Goal: Task Accomplishment & Management: Manage account settings

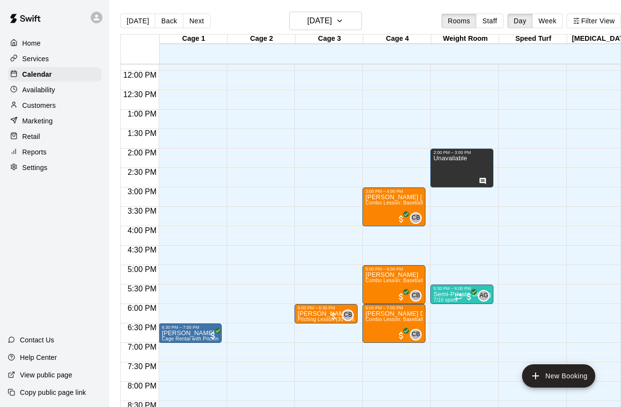
scroll to position [459, 0]
click at [199, 18] on button "Next" at bounding box center [196, 21] width 27 height 15
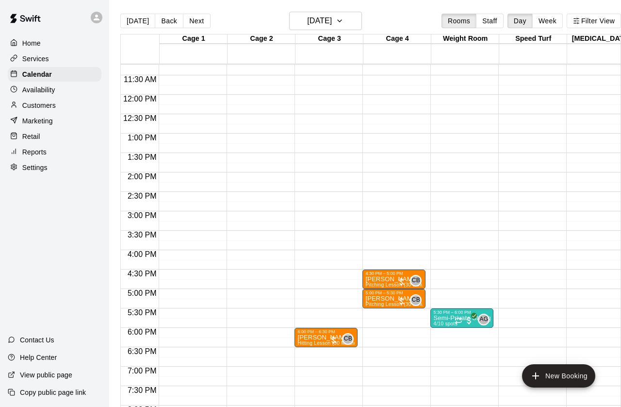
scroll to position [439, 0]
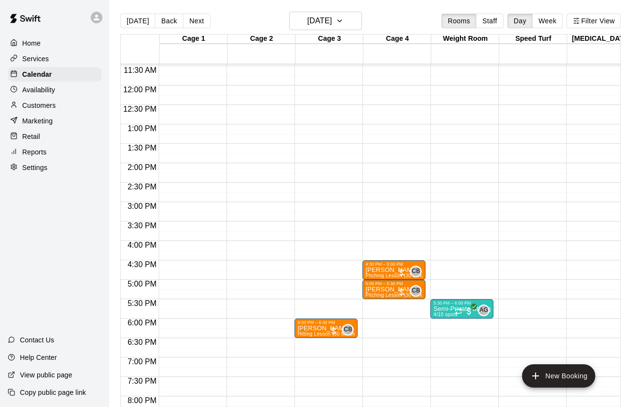
click at [200, 16] on button "Next" at bounding box center [196, 21] width 27 height 15
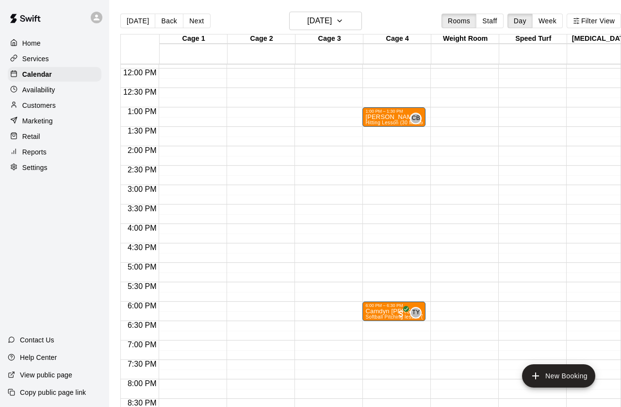
scroll to position [462, 0]
click at [199, 21] on button "Next" at bounding box center [196, 21] width 27 height 15
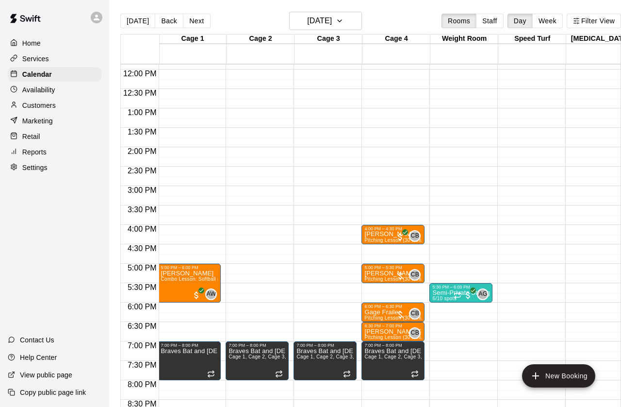
scroll to position [459, 1]
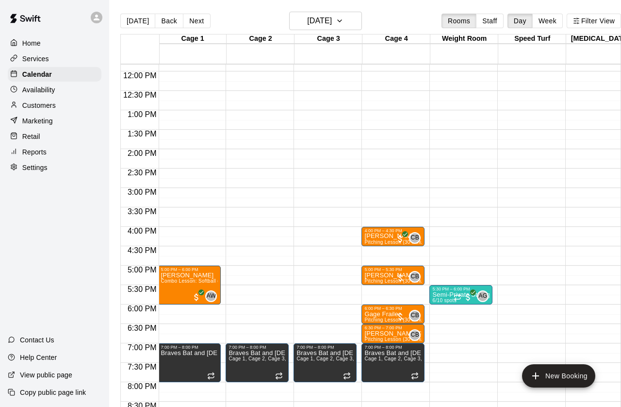
click at [205, 18] on button "Next" at bounding box center [196, 21] width 27 height 15
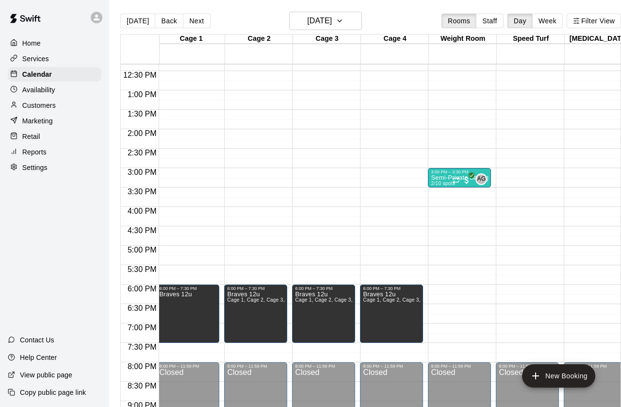
scroll to position [0, 0]
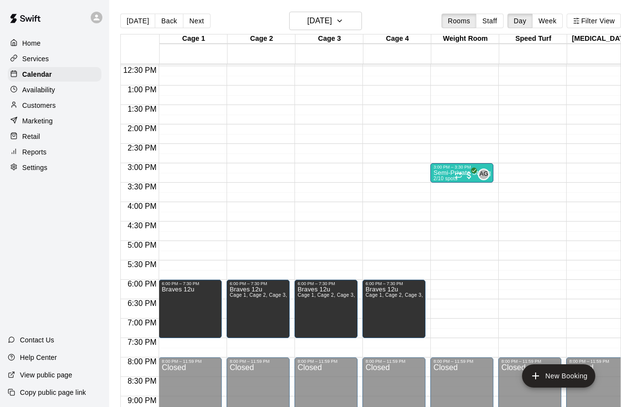
click at [170, 23] on button "Back" at bounding box center [169, 21] width 29 height 15
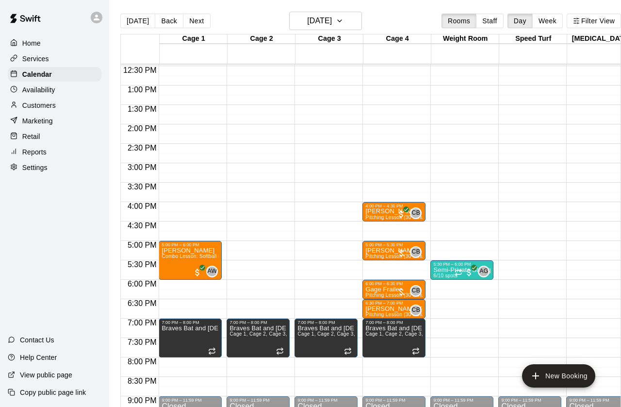
click at [170, 24] on button "Back" at bounding box center [169, 21] width 29 height 15
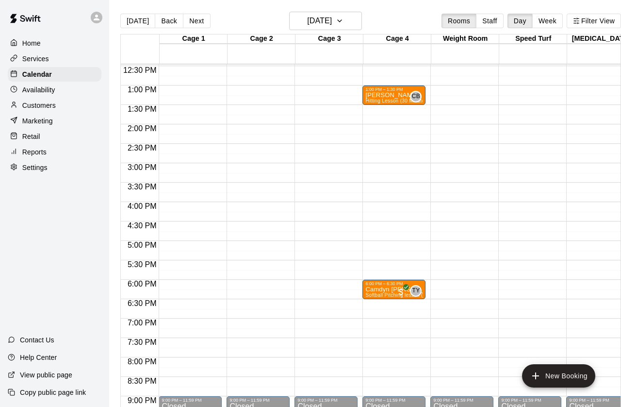
click at [171, 21] on button "Back" at bounding box center [169, 21] width 29 height 15
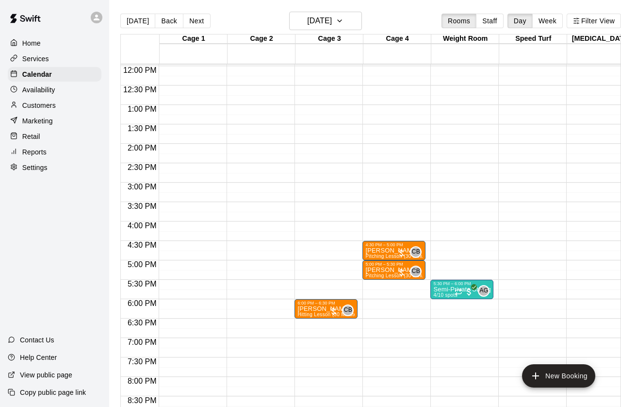
scroll to position [465, 0]
click at [52, 90] on p "Availability" at bounding box center [38, 90] width 33 height 10
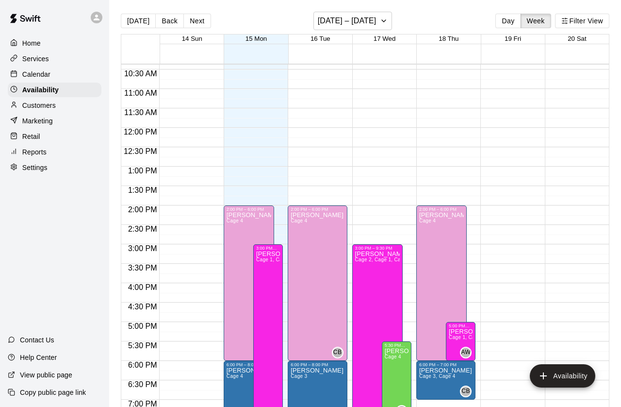
scroll to position [404, 0]
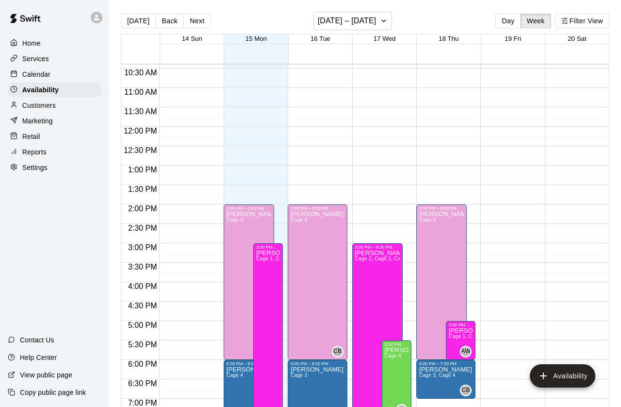
click at [333, 235] on div "[PERSON_NAME] Cage 4 CB" at bounding box center [317, 414] width 53 height 407
click at [302, 225] on icon "edit" at bounding box center [301, 222] width 12 height 12
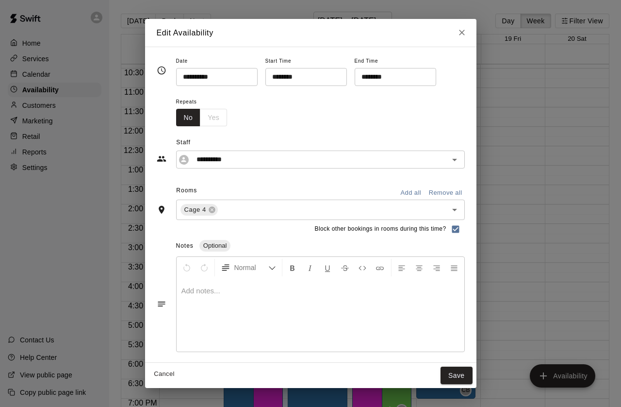
click at [276, 69] on input "********" at bounding box center [302, 77] width 75 height 18
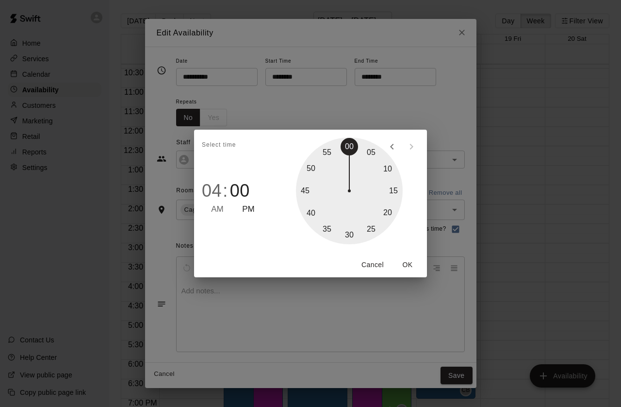
click at [350, 233] on div at bounding box center [349, 190] width 107 height 107
type input "********"
click at [408, 261] on button "OK" at bounding box center [407, 265] width 31 height 18
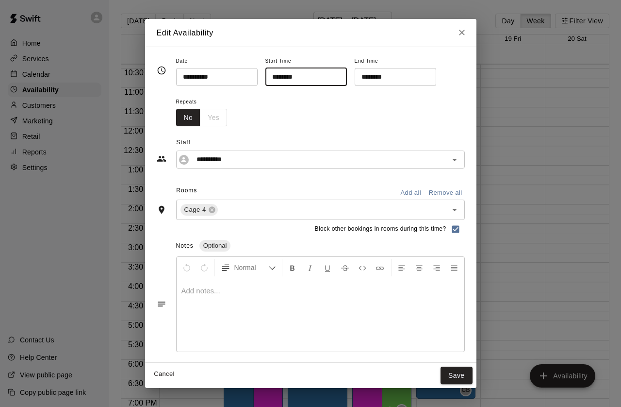
click at [460, 376] on button "Save" at bounding box center [457, 375] width 32 height 18
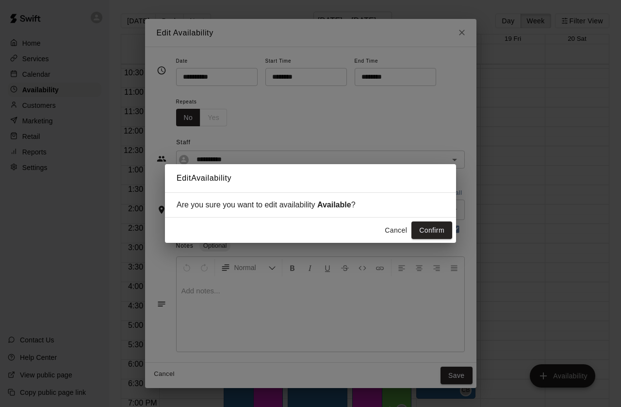
click at [438, 229] on button "Confirm" at bounding box center [431, 230] width 41 height 18
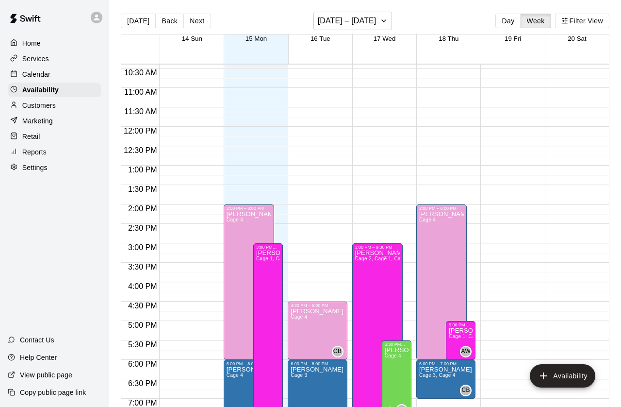
click at [445, 224] on div "[PERSON_NAME] Cage 4" at bounding box center [441, 414] width 45 height 407
click at [429, 222] on icon "edit" at bounding box center [428, 222] width 9 height 9
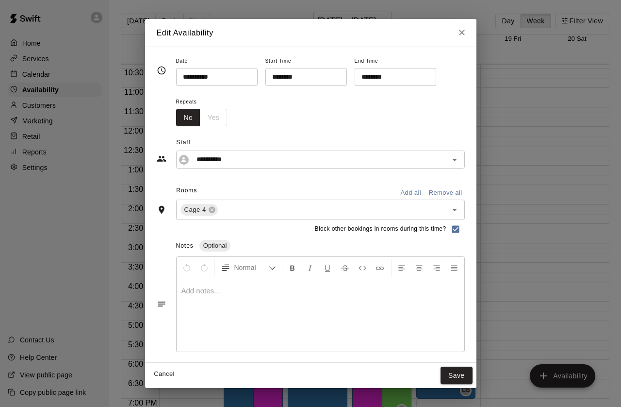
click at [274, 76] on input "********" at bounding box center [302, 77] width 75 height 18
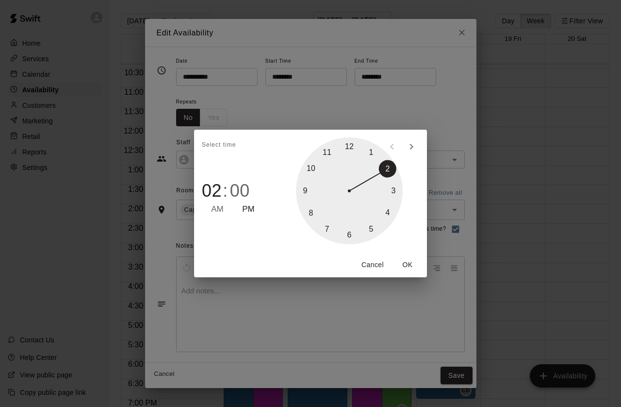
click at [390, 209] on div at bounding box center [349, 190] width 107 height 107
click at [350, 235] on div at bounding box center [349, 190] width 107 height 107
type input "********"
click at [408, 265] on button "OK" at bounding box center [407, 265] width 31 height 18
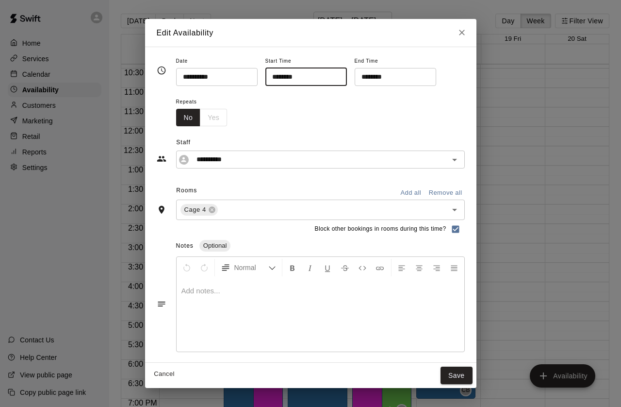
click at [463, 381] on button "Save" at bounding box center [457, 375] width 32 height 18
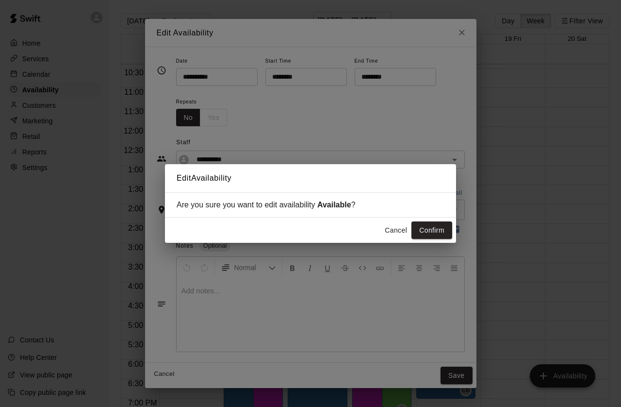
click at [447, 226] on button "Confirm" at bounding box center [431, 230] width 41 height 18
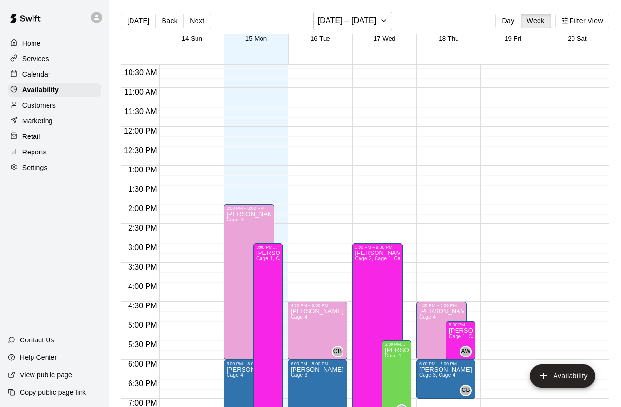
click at [52, 75] on div "Calendar" at bounding box center [55, 74] width 94 height 15
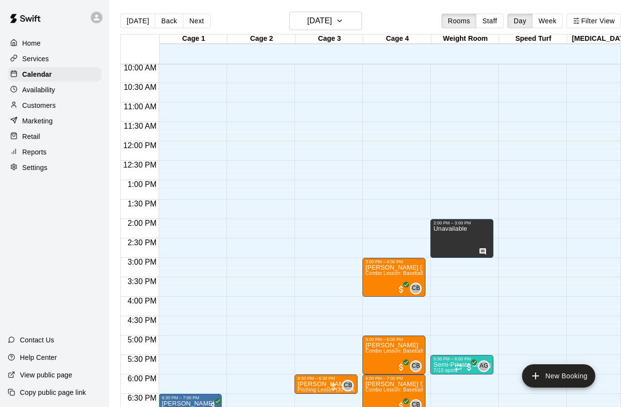
scroll to position [389, 0]
click at [197, 17] on button "Next" at bounding box center [196, 21] width 27 height 15
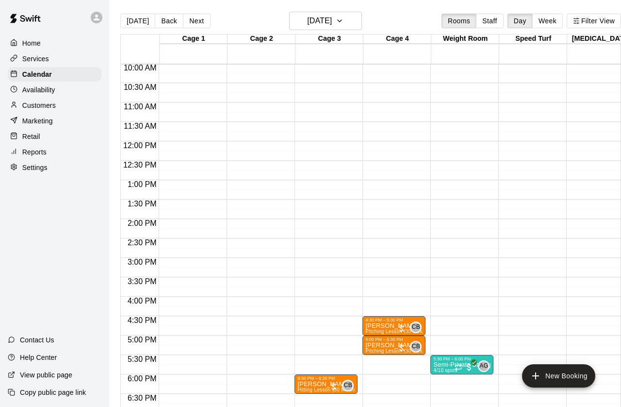
click at [196, 19] on button "Next" at bounding box center [196, 21] width 27 height 15
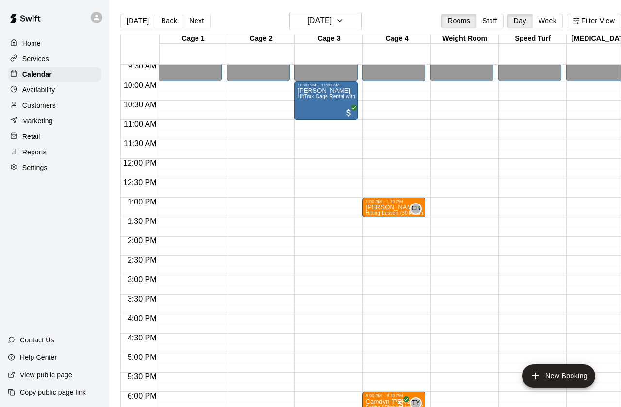
scroll to position [0, 0]
click at [169, 23] on button "Back" at bounding box center [169, 21] width 29 height 15
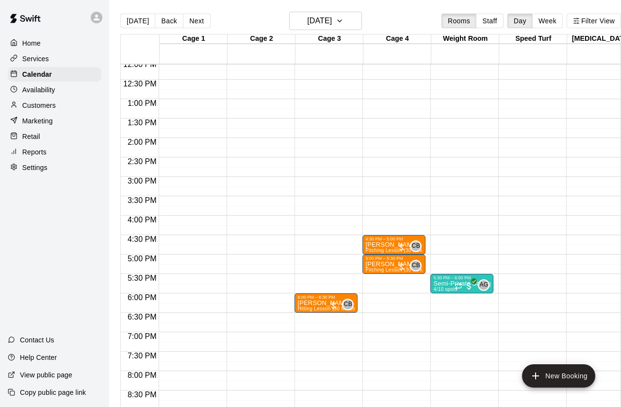
scroll to position [471, 0]
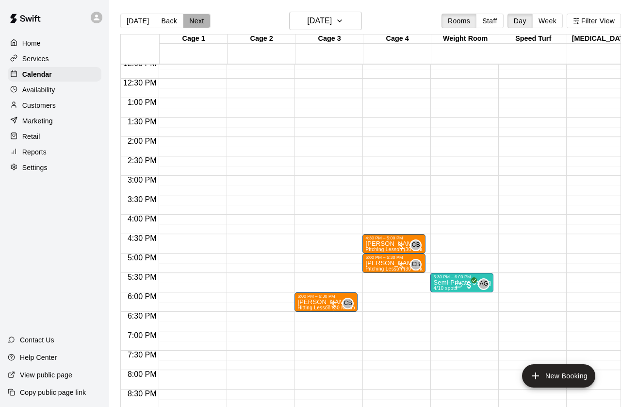
click at [205, 22] on button "Next" at bounding box center [196, 21] width 27 height 15
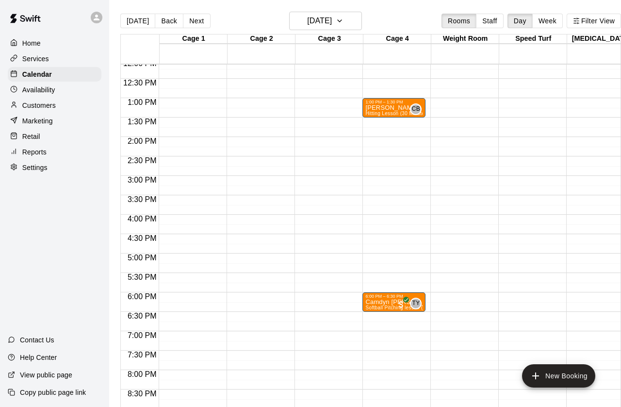
click at [206, 26] on button "Next" at bounding box center [196, 21] width 27 height 15
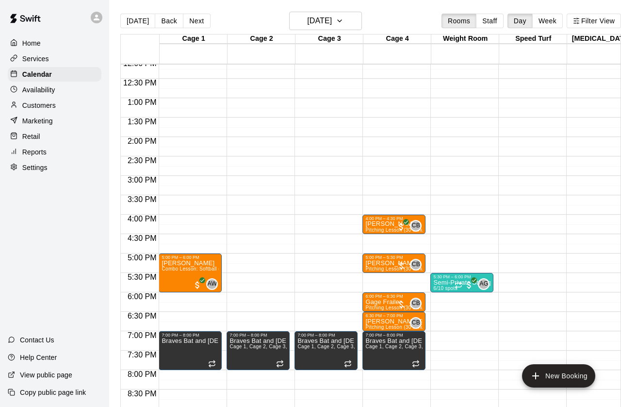
click at [199, 15] on button "Next" at bounding box center [196, 21] width 27 height 15
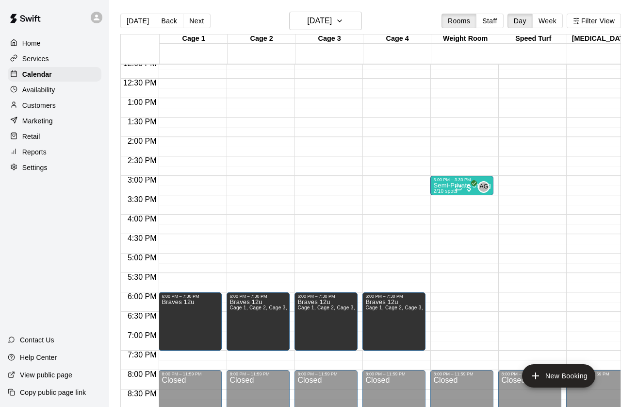
click at [562, 373] on button "New Booking" at bounding box center [558, 375] width 73 height 23
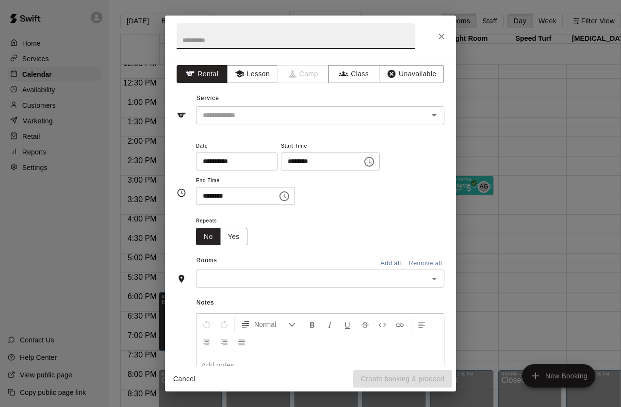
click at [424, 75] on button "Unavailable" at bounding box center [411, 74] width 65 height 18
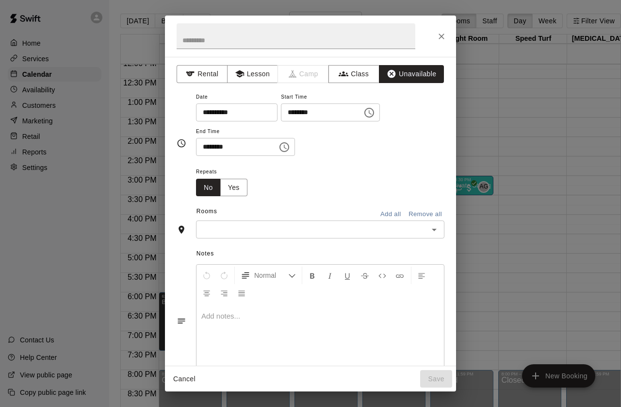
click at [363, 111] on icon "Choose time, selected time is 7:00 AM" at bounding box center [369, 113] width 12 height 12
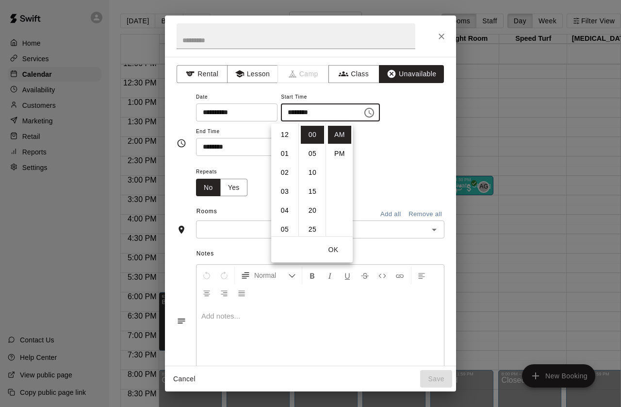
scroll to position [132, 0]
click at [347, 151] on li "PM" at bounding box center [339, 154] width 23 height 18
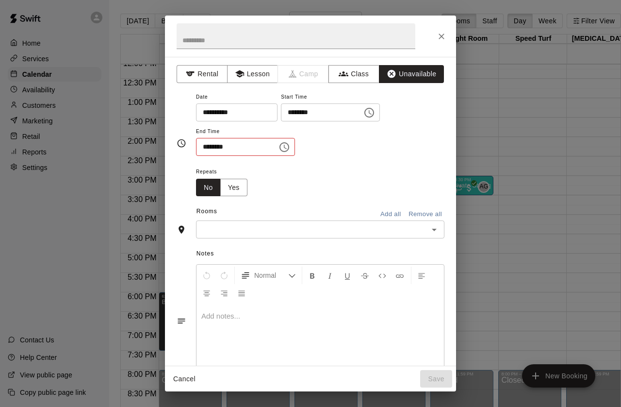
scroll to position [0, 0]
click at [293, 111] on input "********" at bounding box center [318, 112] width 75 height 18
type input "********"
click at [422, 133] on div "**********" at bounding box center [320, 123] width 248 height 65
click at [279, 152] on icon "Choose time, selected time is 7:30 AM" at bounding box center [284, 147] width 10 height 10
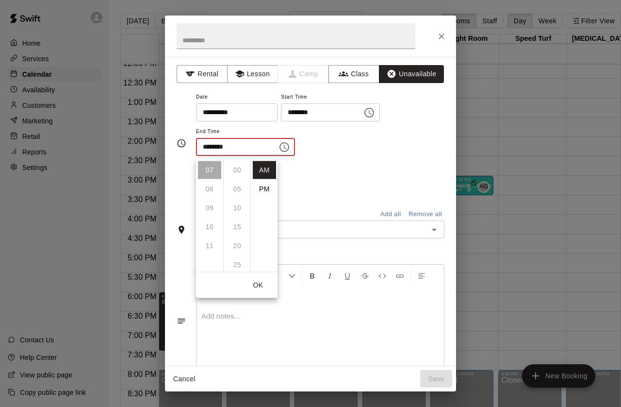
scroll to position [114, 0]
click at [266, 187] on li "PM" at bounding box center [264, 189] width 23 height 18
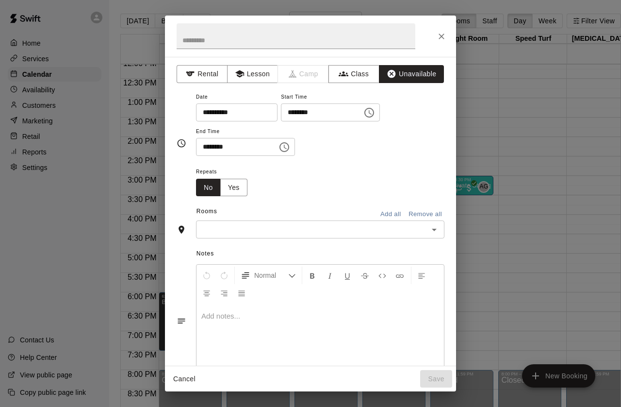
scroll to position [14, 0]
click at [278, 149] on icon "Choose time, selected time is 7:30 PM" at bounding box center [284, 147] width 12 height 12
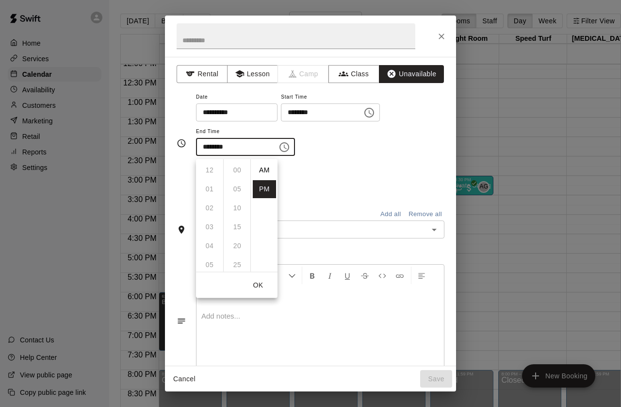
scroll to position [17, 0]
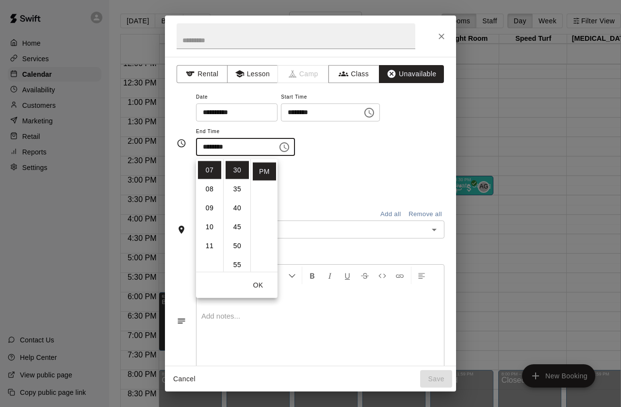
click at [210, 191] on li "08" at bounding box center [209, 189] width 23 height 18
click at [236, 167] on li "00" at bounding box center [237, 170] width 23 height 18
type input "********"
click at [261, 285] on button "OK" at bounding box center [258, 285] width 31 height 18
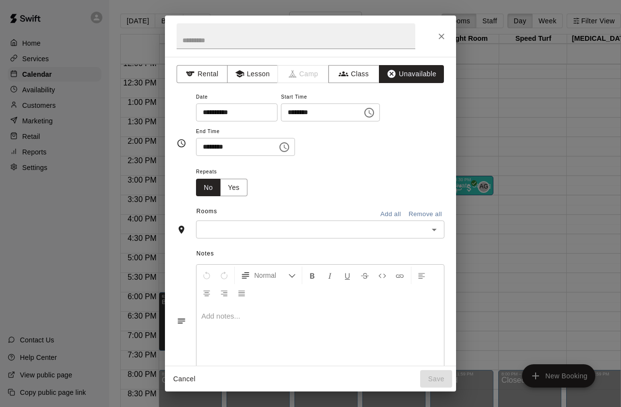
click at [302, 233] on input "text" at bounding box center [312, 229] width 227 height 12
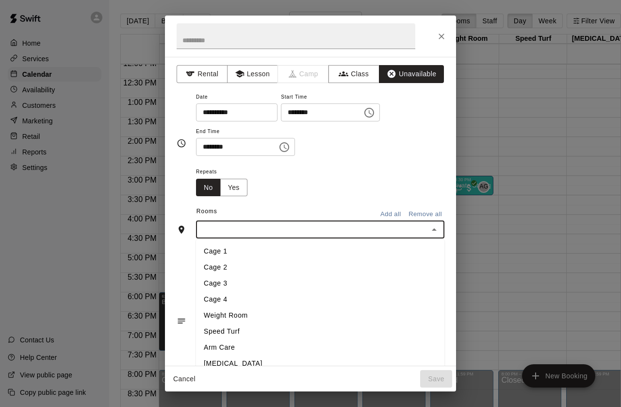
scroll to position [0, 1]
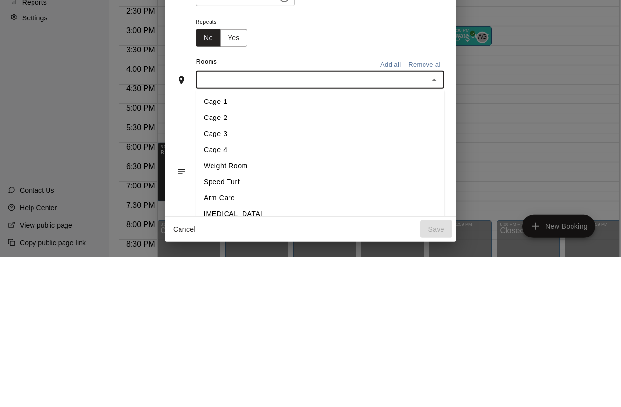
click at [239, 243] on li "Cage 1" at bounding box center [320, 251] width 248 height 16
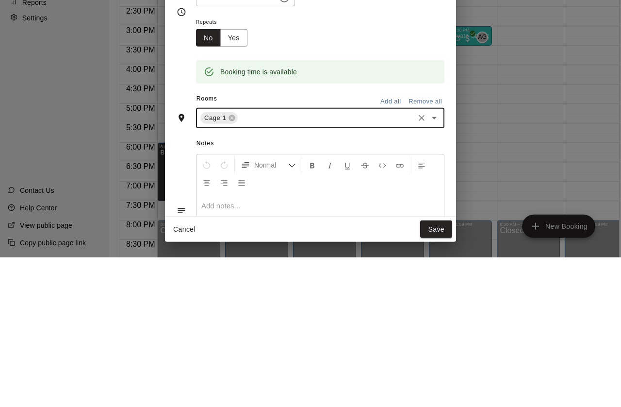
click at [316, 261] on input "text" at bounding box center [326, 267] width 174 height 12
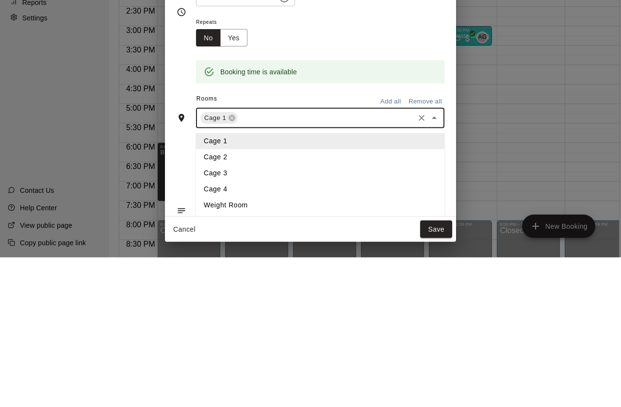
click at [233, 298] on li "Cage 2" at bounding box center [320, 306] width 248 height 16
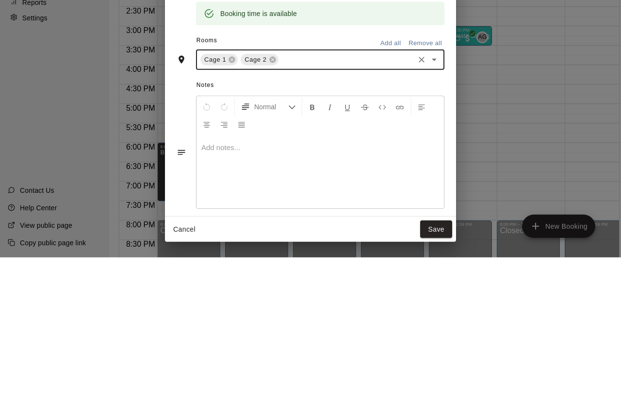
scroll to position [59, 0]
click at [348, 203] on input "text" at bounding box center [346, 209] width 133 height 12
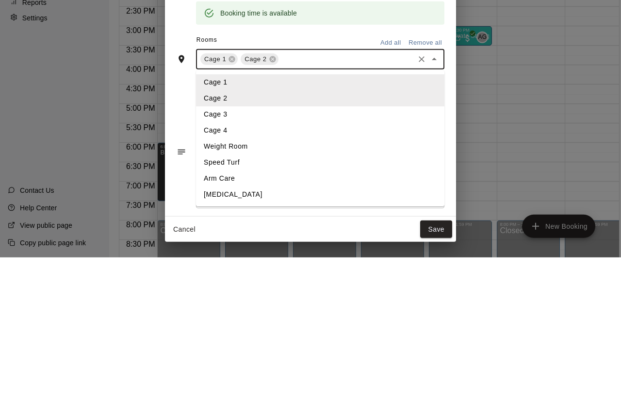
click at [226, 256] on li "Cage 3" at bounding box center [320, 264] width 248 height 16
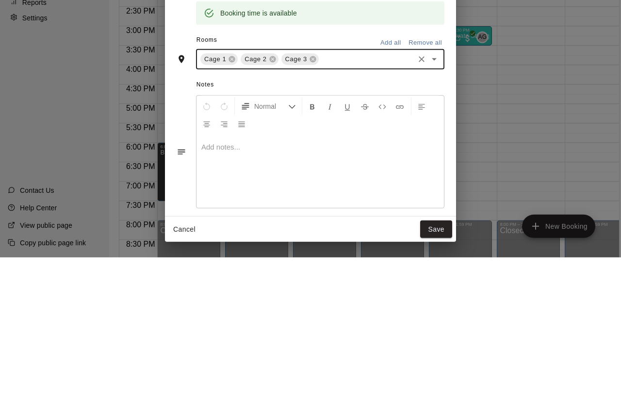
click at [360, 203] on input "text" at bounding box center [366, 209] width 93 height 12
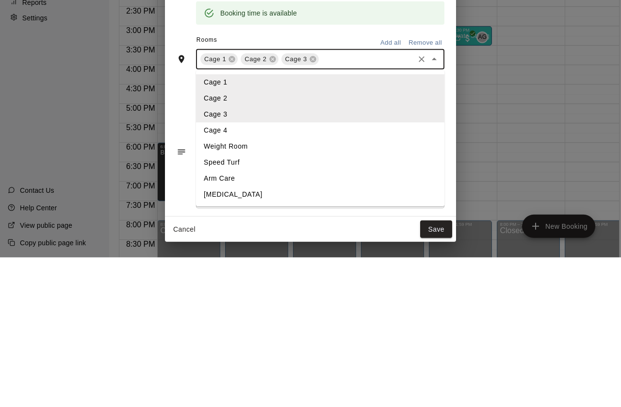
click at [228, 272] on li "Cage 4" at bounding box center [320, 280] width 248 height 16
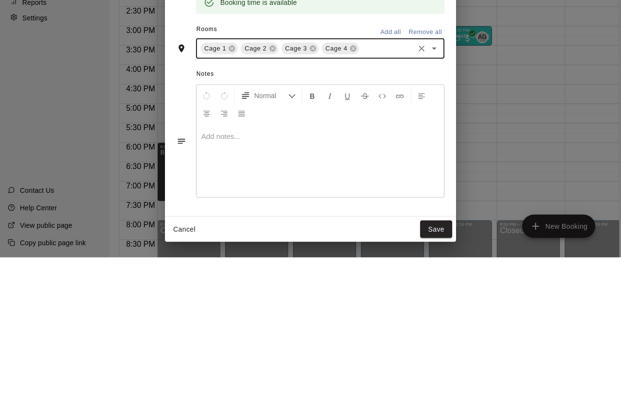
scroll to position [77, 0]
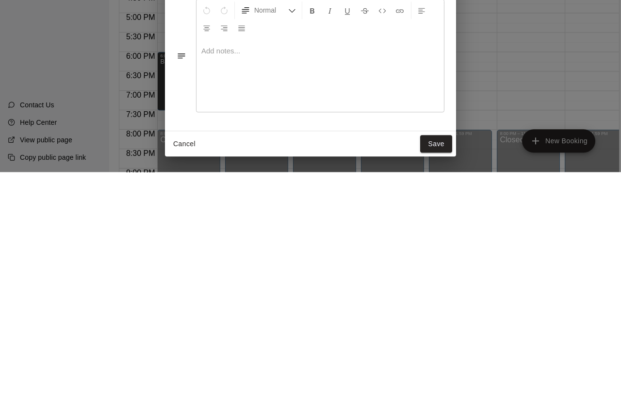
click at [437, 370] on button "Save" at bounding box center [436, 379] width 32 height 18
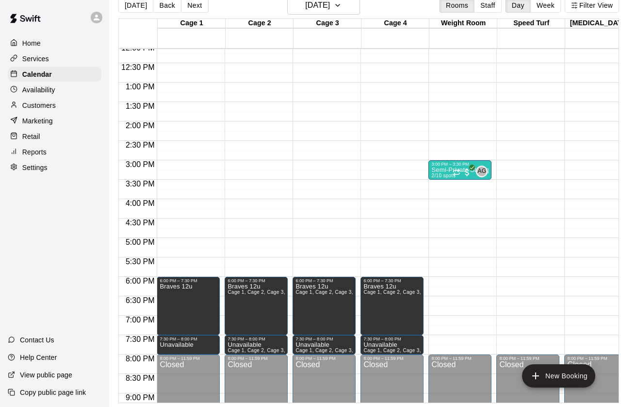
click at [565, 366] on button "New Booking" at bounding box center [558, 375] width 73 height 23
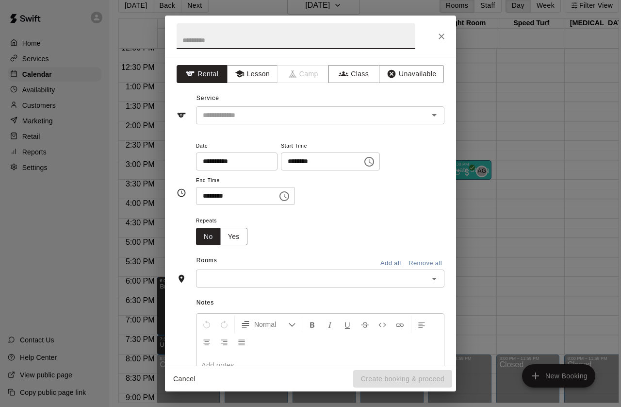
click at [425, 77] on button "Unavailable" at bounding box center [411, 74] width 65 height 18
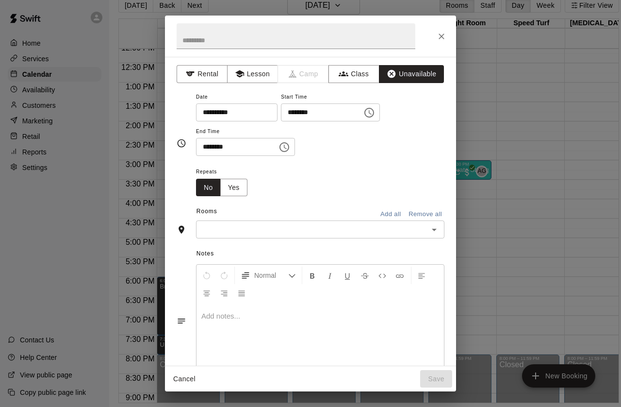
click at [363, 116] on icon "Choose time, selected time is 7:00 AM" at bounding box center [369, 113] width 12 height 12
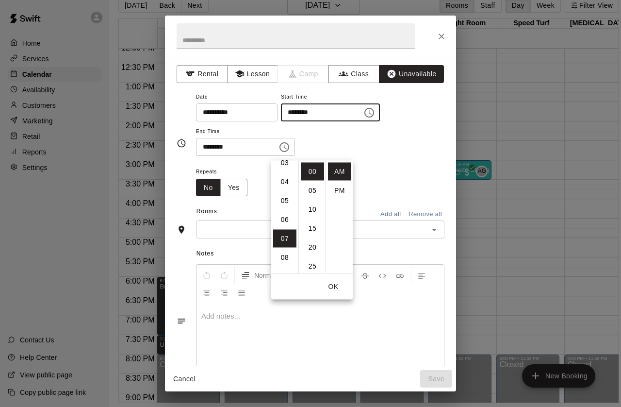
scroll to position [56, 0]
click at [281, 182] on li "04" at bounding box center [284, 191] width 23 height 18
click at [343, 181] on li "PM" at bounding box center [339, 190] width 23 height 18
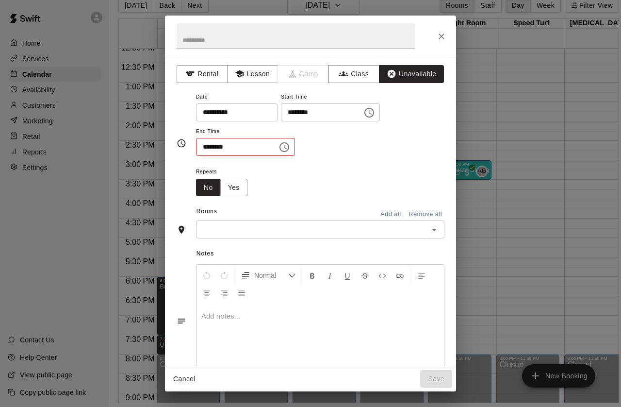
type input "********"
click at [284, 149] on icon "Choose time, selected time is 7:30 AM" at bounding box center [285, 147] width 3 height 4
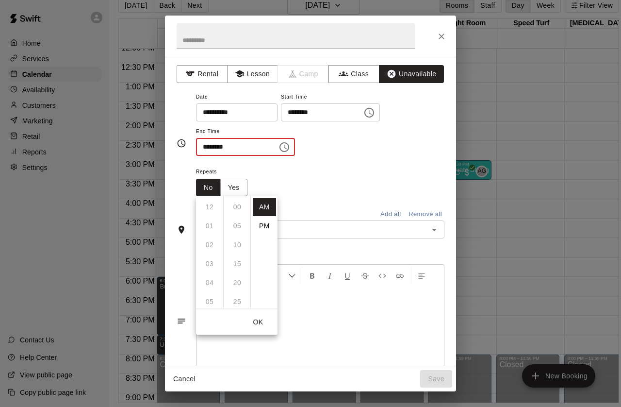
scroll to position [114, 0]
click at [266, 217] on li "PM" at bounding box center [264, 226] width 23 height 18
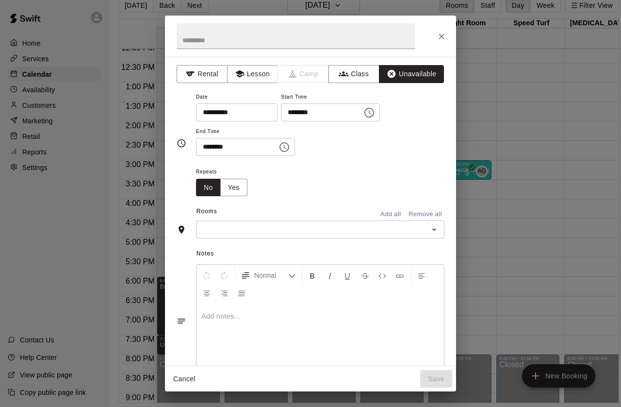
scroll to position [0, 0]
click at [279, 147] on icon "Choose time, selected time is 7:30 PM" at bounding box center [284, 147] width 10 height 10
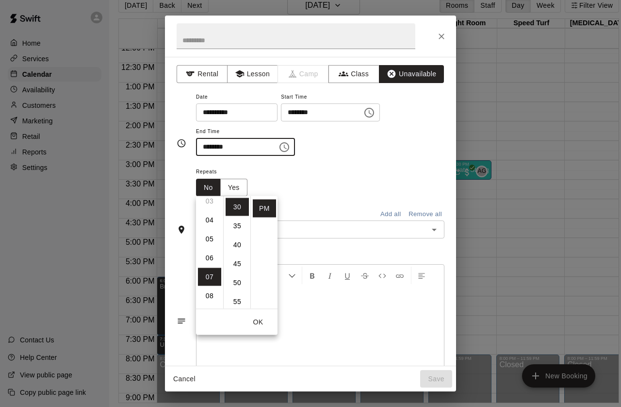
scroll to position [59, 0]
click at [205, 252] on li "06" at bounding box center [209, 261] width 23 height 18
click at [232, 198] on li "00" at bounding box center [237, 207] width 23 height 18
type input "********"
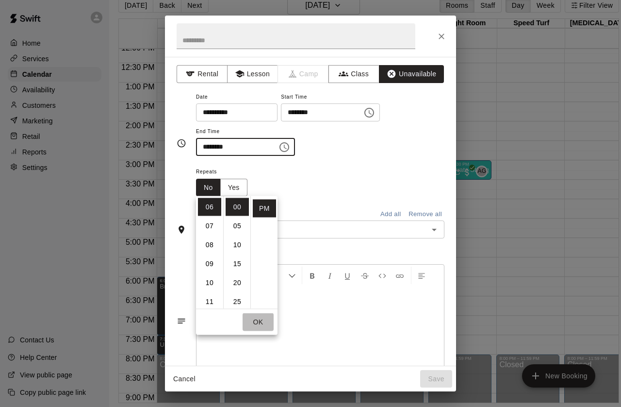
click at [257, 313] on button "OK" at bounding box center [258, 322] width 31 height 18
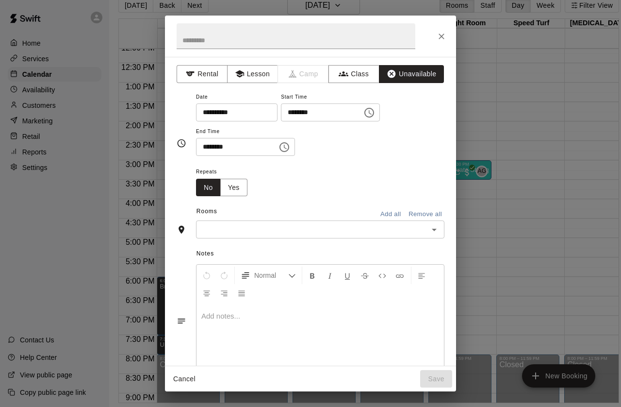
click at [302, 235] on input "text" at bounding box center [312, 229] width 227 height 12
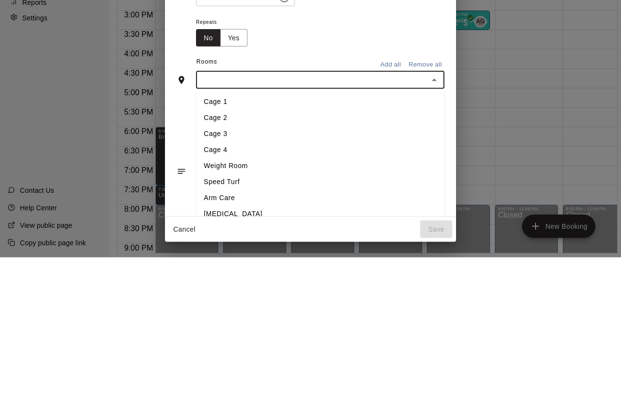
click at [235, 243] on li "Cage 1" at bounding box center [320, 251] width 248 height 16
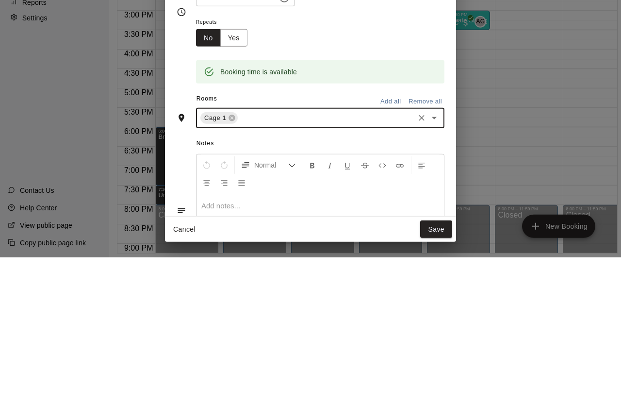
click at [305, 261] on input "text" at bounding box center [326, 267] width 174 height 12
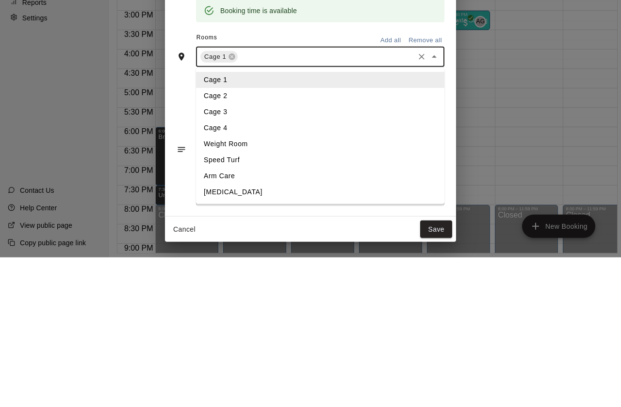
click at [227, 237] on li "Cage 2" at bounding box center [320, 245] width 248 height 16
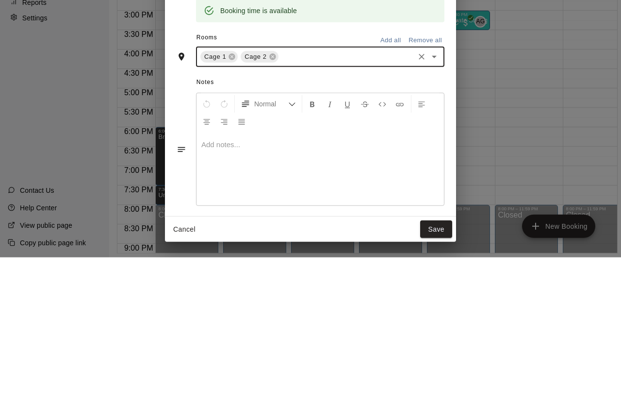
click at [320, 200] on input "text" at bounding box center [346, 206] width 133 height 12
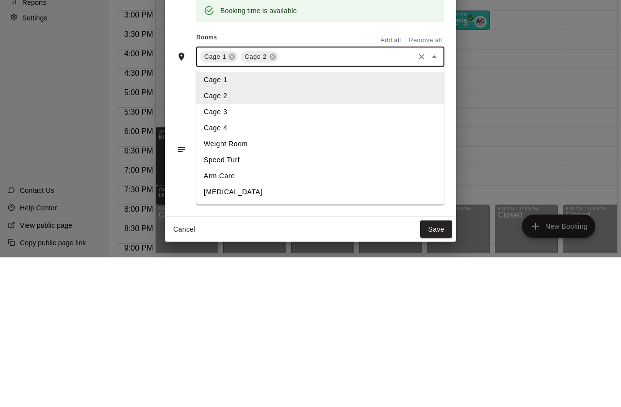
click at [231, 253] on li "Cage 3" at bounding box center [320, 261] width 248 height 16
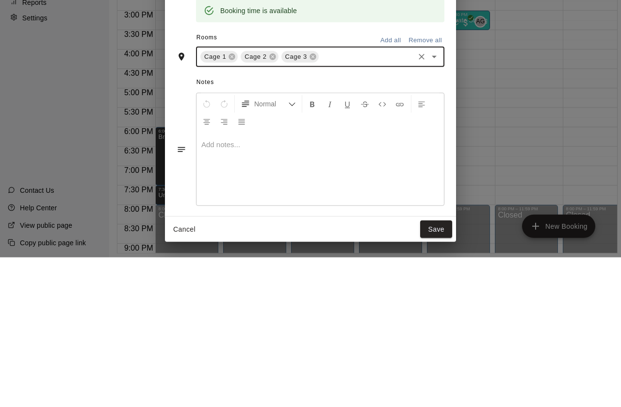
click at [358, 200] on input "text" at bounding box center [366, 206] width 93 height 12
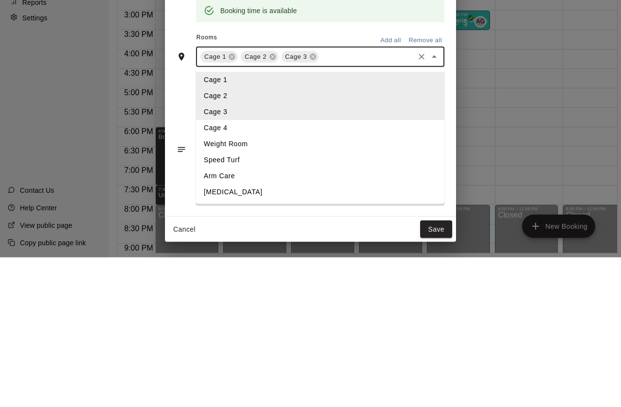
click at [229, 269] on li "Cage 4" at bounding box center [320, 277] width 248 height 16
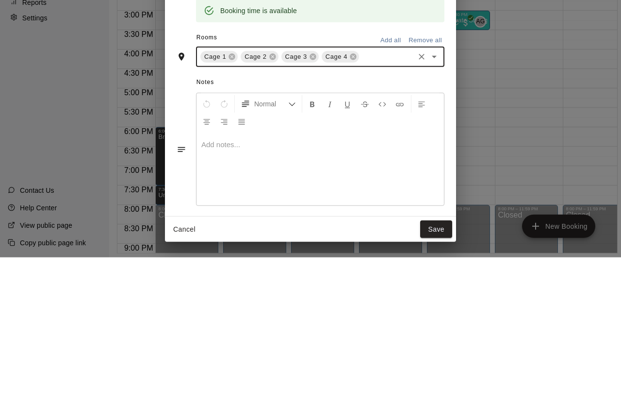
click at [438, 224] on span "Notes" at bounding box center [320, 232] width 248 height 16
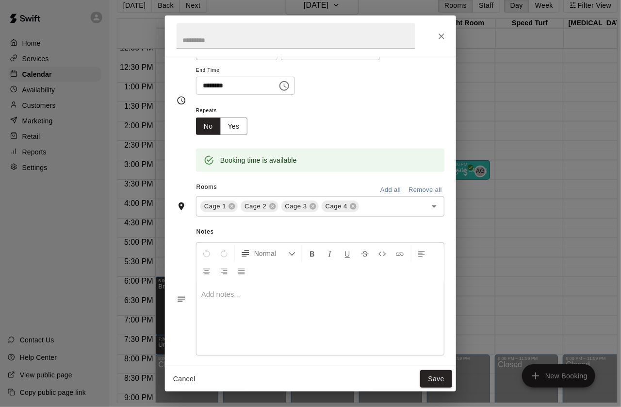
scroll to position [52, 4]
click at [443, 370] on button "Save" at bounding box center [436, 379] width 32 height 18
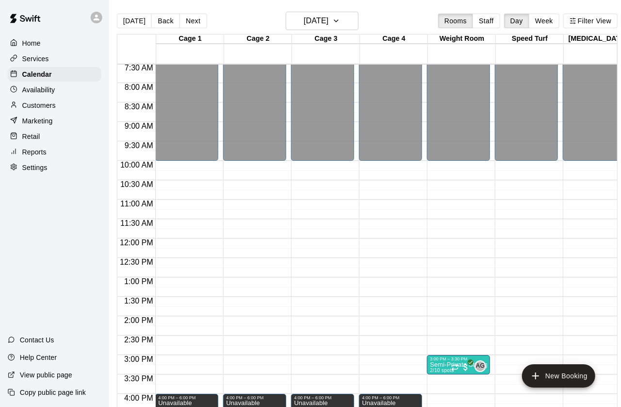
scroll to position [292, 0]
click at [194, 21] on button "Next" at bounding box center [193, 21] width 27 height 15
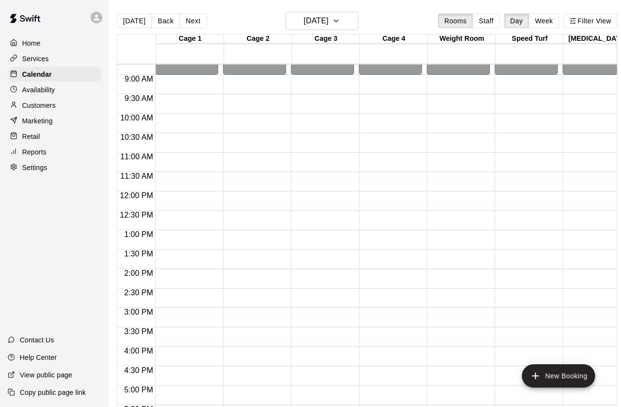
scroll to position [331, 0]
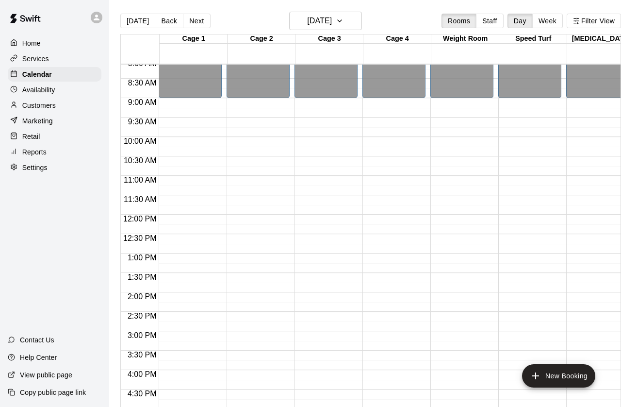
click at [201, 19] on button "Next" at bounding box center [196, 21] width 27 height 15
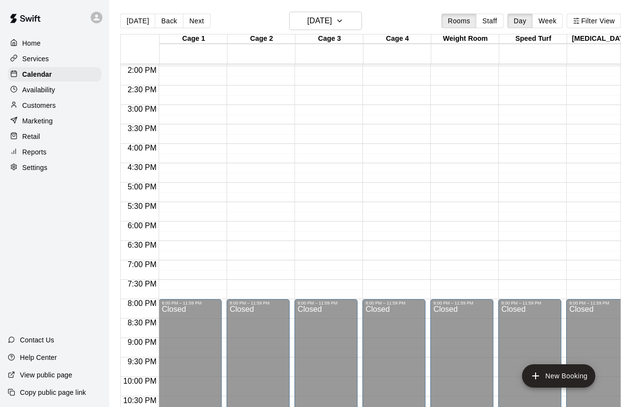
click at [203, 22] on button "Next" at bounding box center [196, 21] width 27 height 15
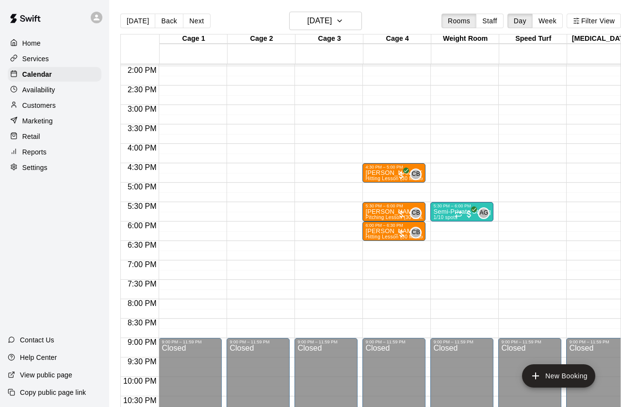
click at [142, 24] on button "[DATE]" at bounding box center [137, 21] width 35 height 15
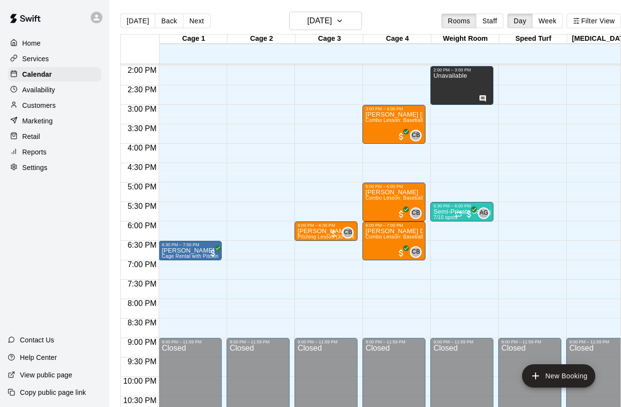
click at [549, 19] on button "Week" at bounding box center [547, 21] width 31 height 15
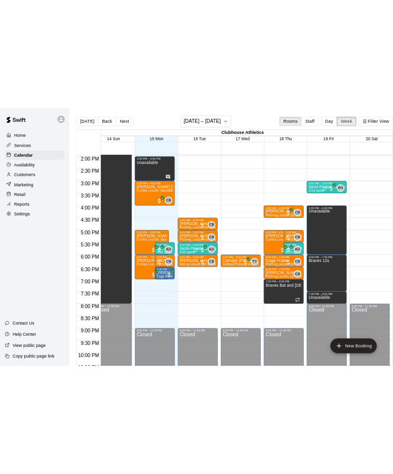
scroll to position [488, 14]
